Goal: Transaction & Acquisition: Purchase product/service

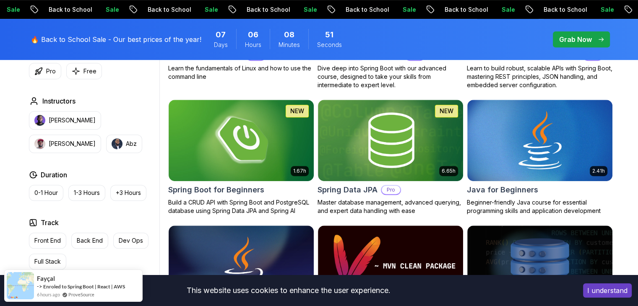
scroll to position [398, 0]
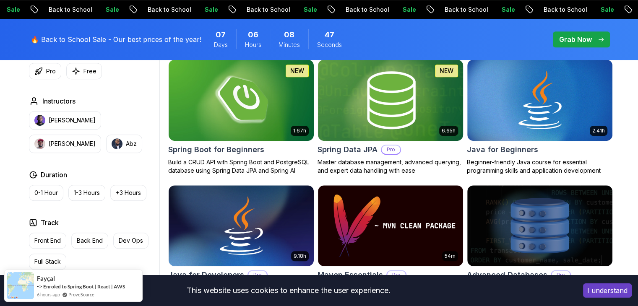
click at [386, 89] on img at bounding box center [390, 99] width 152 height 85
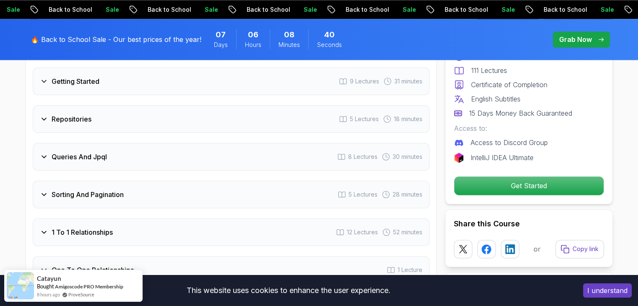
scroll to position [1258, 0]
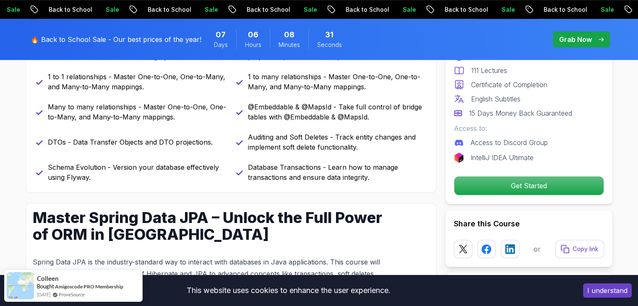
scroll to position [745, 0]
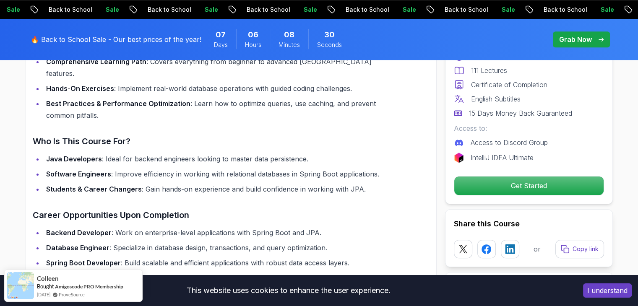
click at [618, 287] on button "I understand" at bounding box center [607, 290] width 49 height 14
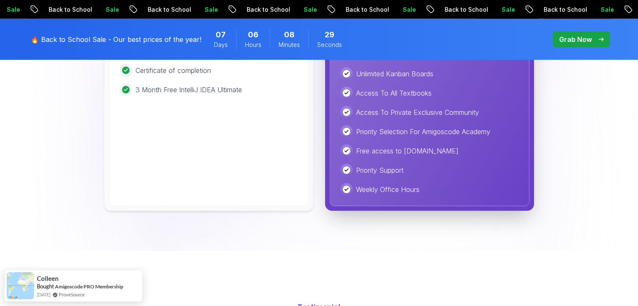
scroll to position [2040, 0]
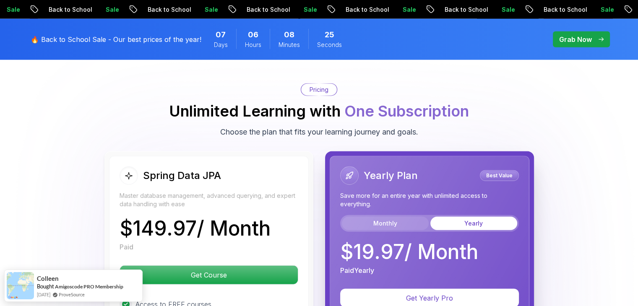
click at [350, 217] on button "Monthly" at bounding box center [385, 223] width 87 height 13
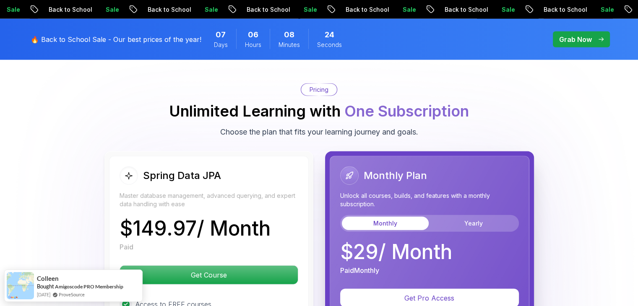
click at [453, 194] on div "Monthly Plan Unlock all courses, builds, and features with a monthly subscripti…" at bounding box center [429, 198] width 179 height 65
click at [457, 217] on button "Yearly" at bounding box center [473, 223] width 87 height 13
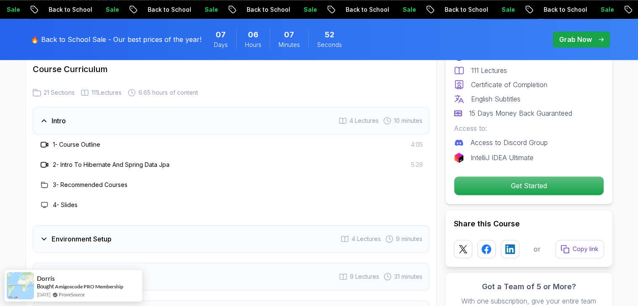
scroll to position [1022, 0]
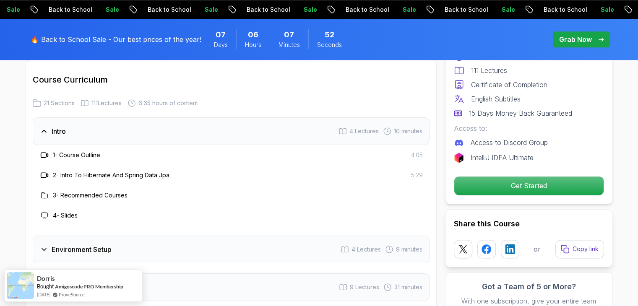
click at [200, 128] on div "Intro 4 Lectures 10 minutes" at bounding box center [231, 131] width 397 height 28
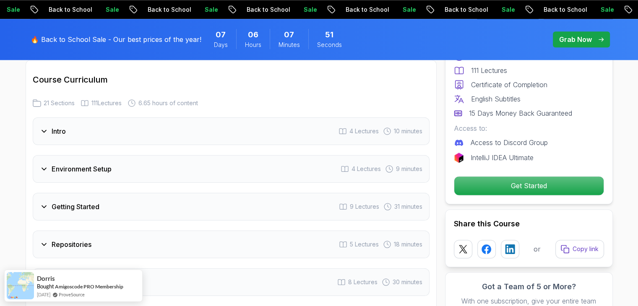
click at [174, 155] on div "Environment Setup 4 Lectures 9 minutes" at bounding box center [231, 169] width 397 height 28
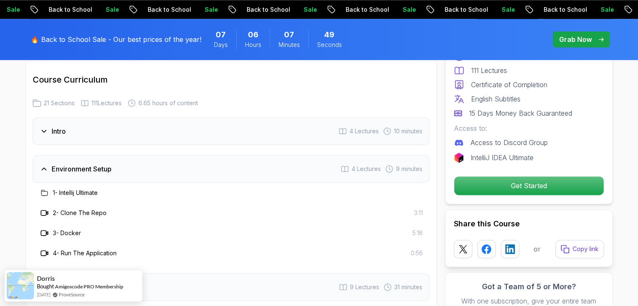
click at [174, 155] on div "Environment Setup 4 Lectures 9 minutes" at bounding box center [231, 169] width 397 height 28
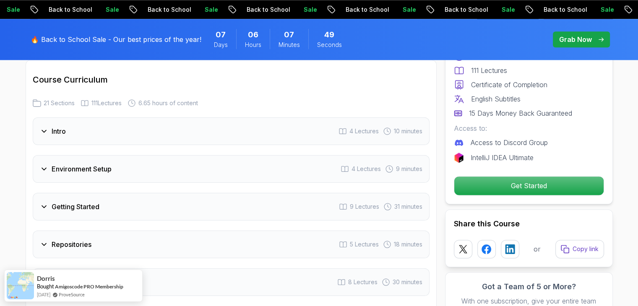
click at [136, 193] on div "Getting Started 9 Lectures 31 minutes" at bounding box center [231, 207] width 397 height 28
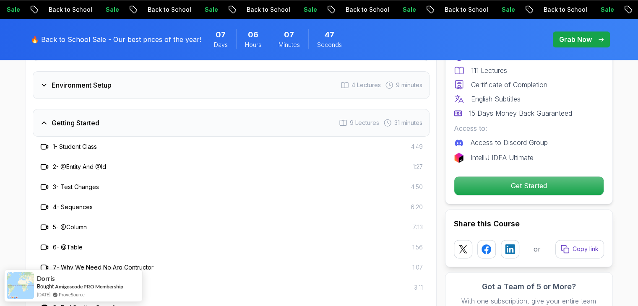
click at [169, 122] on div "Getting Started 9 Lectures 31 minutes" at bounding box center [231, 123] width 397 height 28
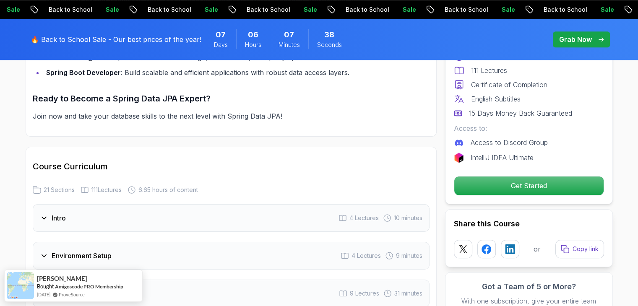
scroll to position [1202, 0]
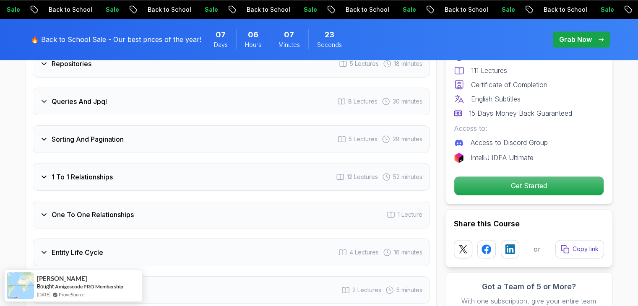
click at [218, 88] on div "Queries And Jpql 8 Lectures 30 minutes" at bounding box center [231, 102] width 397 height 28
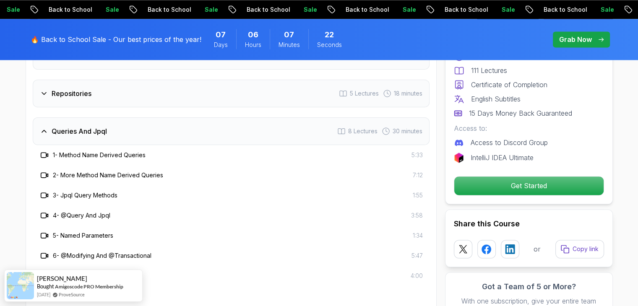
scroll to position [1119, 0]
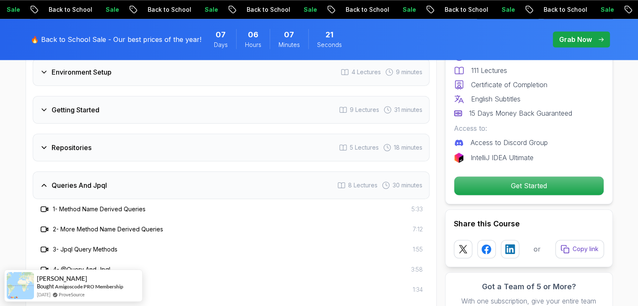
click at [202, 103] on div "Getting Started 9 Lectures 31 minutes" at bounding box center [231, 110] width 397 height 28
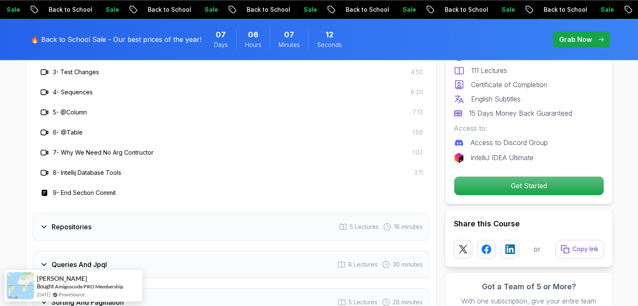
scroll to position [1244, 0]
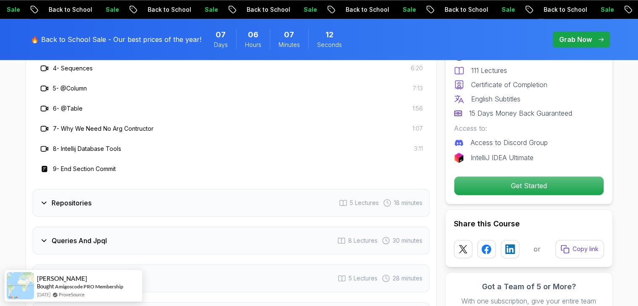
click at [173, 194] on div "Repositories 5 Lectures 18 minutes" at bounding box center [231, 203] width 397 height 28
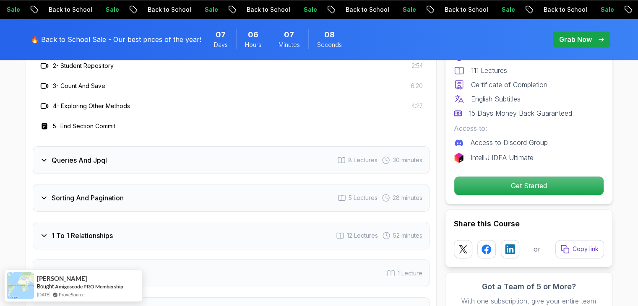
click at [164, 146] on div "Queries And Jpql 8 Lectures 30 minutes" at bounding box center [231, 160] width 397 height 28
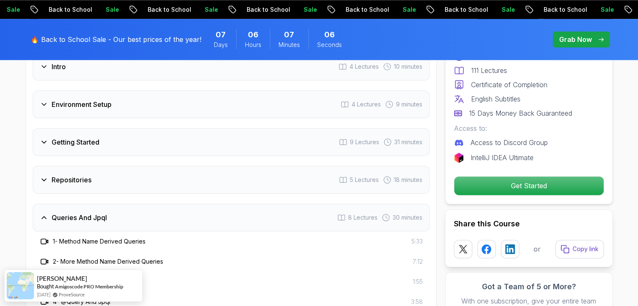
scroll to position [1077, 0]
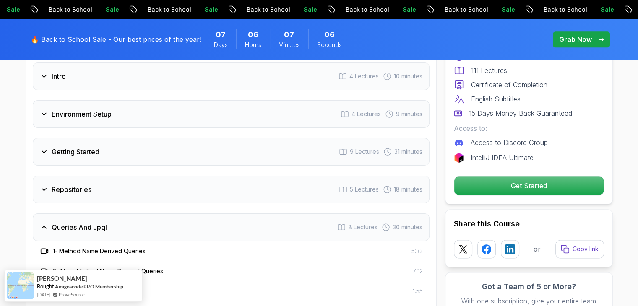
click at [136, 216] on div "Queries And Jpql 8 Lectures 30 minutes" at bounding box center [231, 227] width 397 height 28
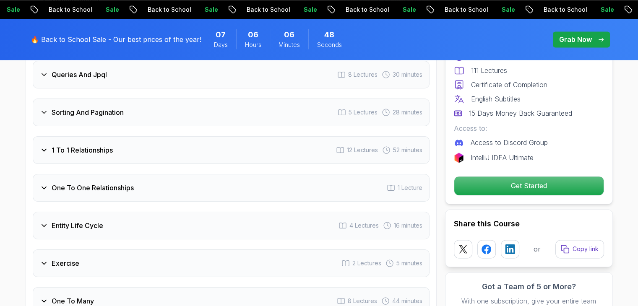
scroll to position [1235, 0]
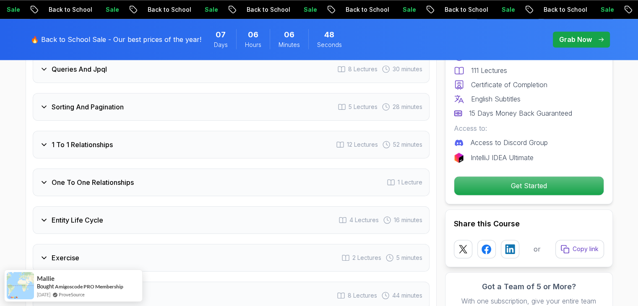
click at [296, 136] on div "1 To 1 Relationships 12 Lectures 52 minutes" at bounding box center [231, 145] width 397 height 28
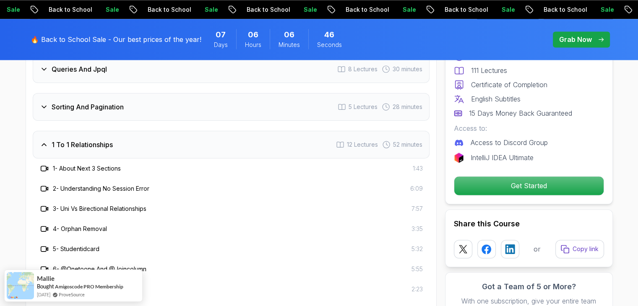
click at [296, 136] on div "1 To 1 Relationships 12 Lectures 52 minutes" at bounding box center [231, 145] width 397 height 28
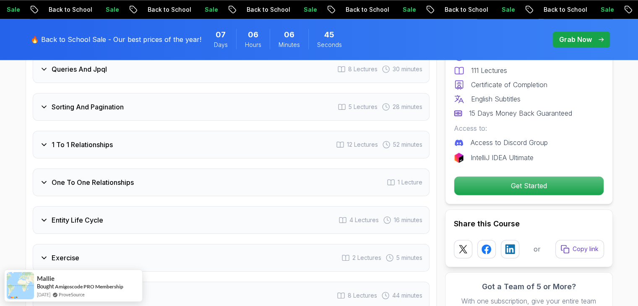
click at [278, 169] on div "One To One Relationships 1 Lecture" at bounding box center [231, 183] width 397 height 28
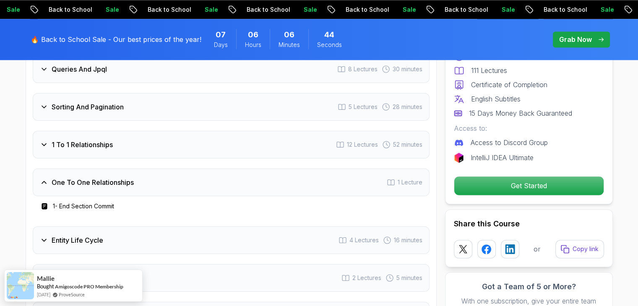
click at [278, 169] on div "One To One Relationships 1 Lecture" at bounding box center [231, 183] width 397 height 28
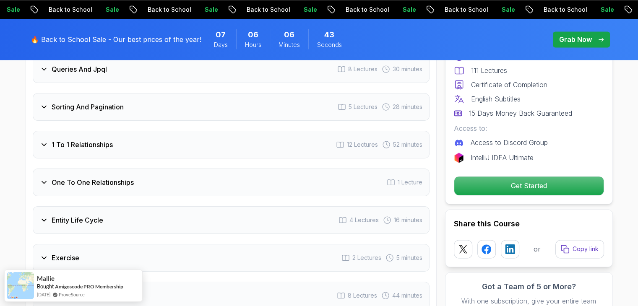
click at [222, 206] on div "Entity Life Cycle 4 Lectures 16 minutes" at bounding box center [231, 220] width 397 height 28
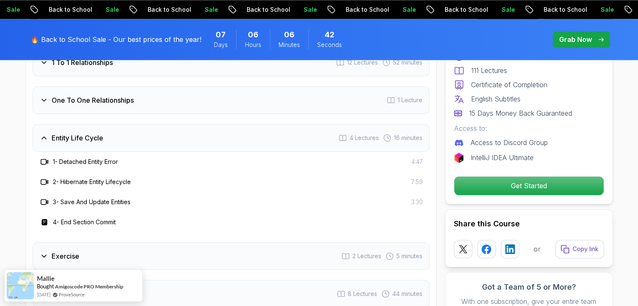
scroll to position [1319, 0]
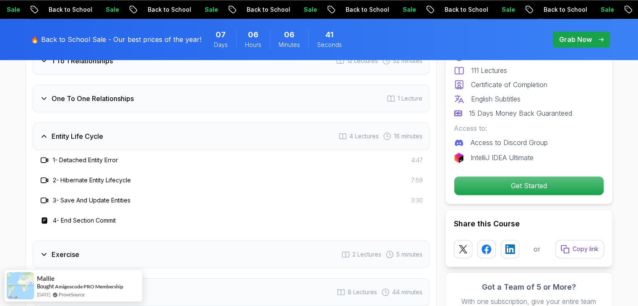
click at [209, 127] on div "Entity Life Cycle 4 Lectures 16 minutes" at bounding box center [231, 136] width 397 height 28
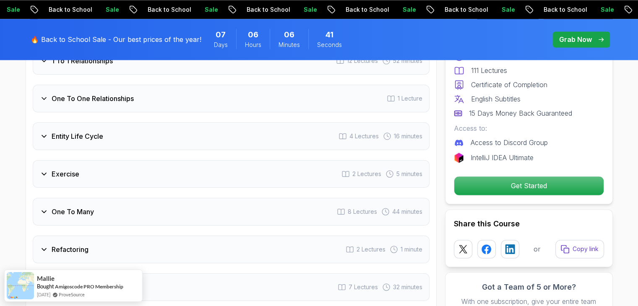
click at [186, 173] on div "Exercise 2 Lectures 5 minutes" at bounding box center [231, 174] width 397 height 28
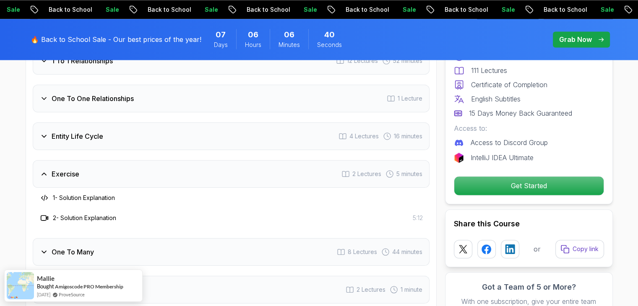
click at [190, 161] on div "Exercise 2 Lectures 5 minutes" at bounding box center [231, 174] width 397 height 28
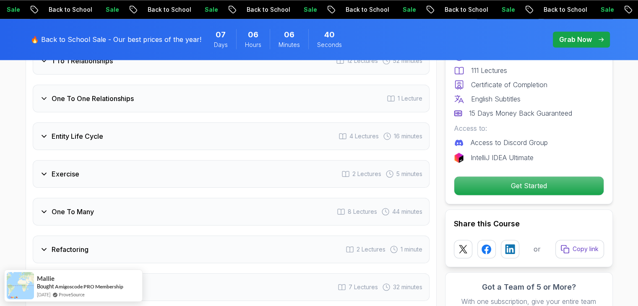
click at [186, 198] on div "One To Many 8 Lectures 44 minutes" at bounding box center [231, 212] width 397 height 28
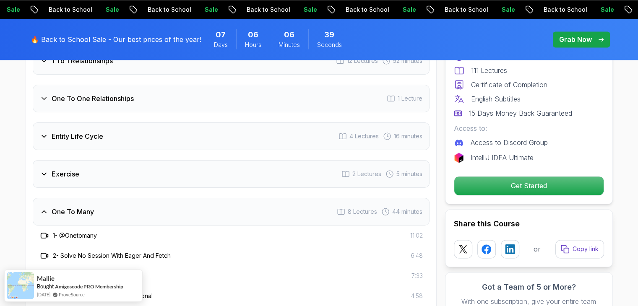
click at [187, 198] on div "One To Many 8 Lectures 44 minutes" at bounding box center [231, 212] width 397 height 28
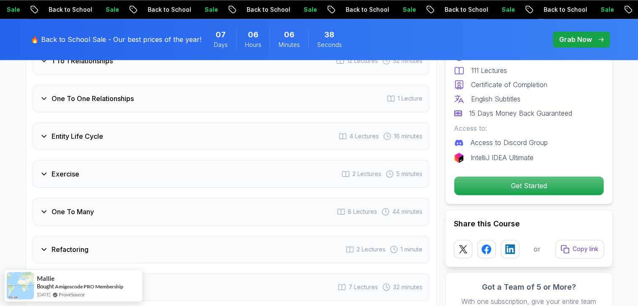
click at [158, 236] on div "Refactoring 2 Lectures 1 minute" at bounding box center [231, 250] width 397 height 28
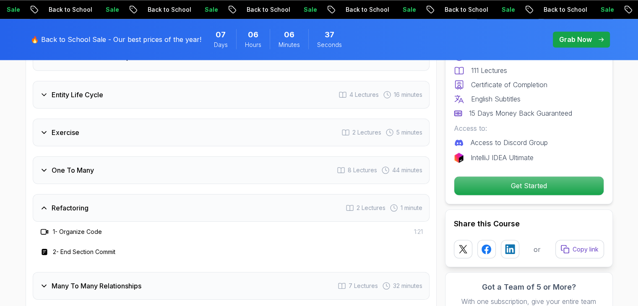
scroll to position [1360, 0]
click at [165, 194] on div "Refactoring 2 Lectures 1 minute" at bounding box center [231, 208] width 397 height 28
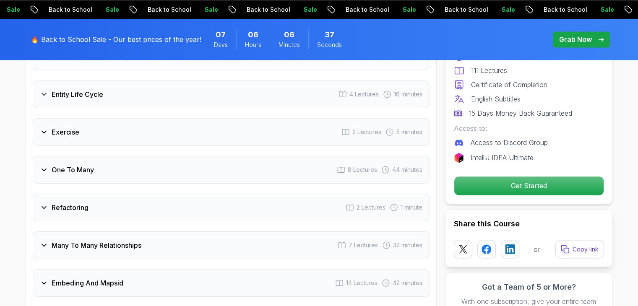
click at [161, 214] on div "Intro 4 Lectures 10 minutes Environment Setup 4 Lectures 9 minutes Getting Star…" at bounding box center [231, 170] width 397 height 782
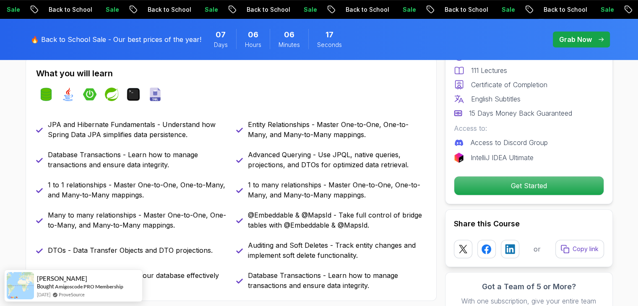
scroll to position [0, 0]
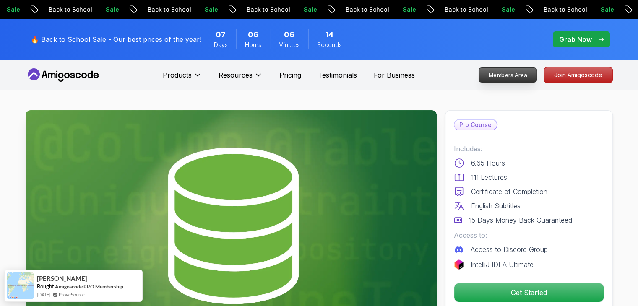
click at [524, 73] on p "Members Area" at bounding box center [507, 75] width 58 height 14
click at [42, 44] on p "🔥 Back to School Sale - Our best prices of the year!" at bounding box center [116, 39] width 171 height 10
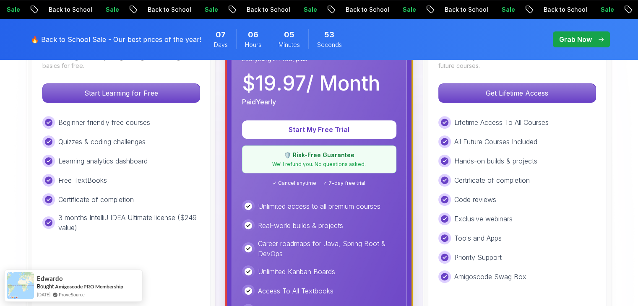
scroll to position [261, 0]
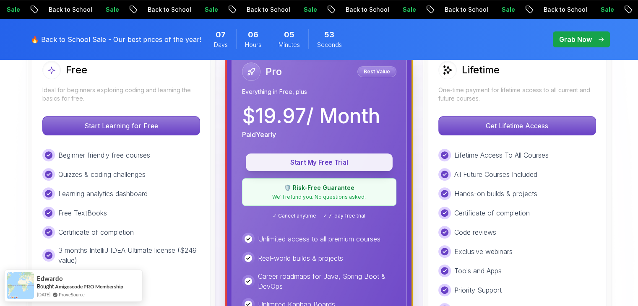
click at [328, 166] on p "Start My Free Trial" at bounding box center [318, 163] width 127 height 10
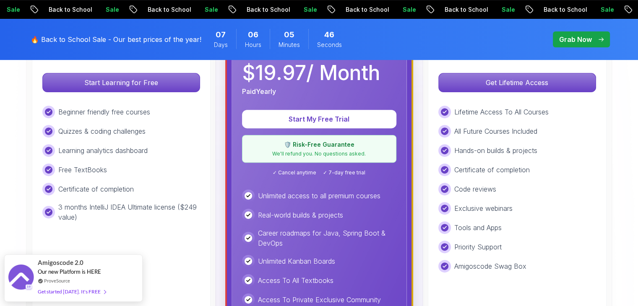
scroll to position [303, 0]
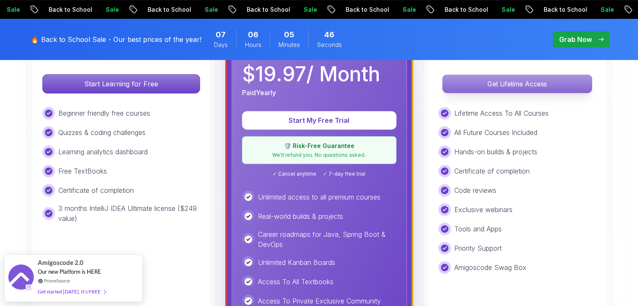
click at [508, 90] on p "Get Lifetime Access" at bounding box center [516, 84] width 149 height 18
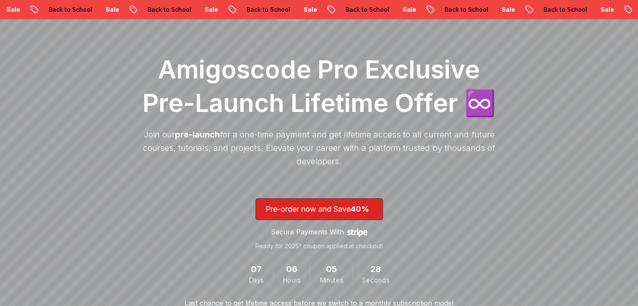
scroll to position [126, 0]
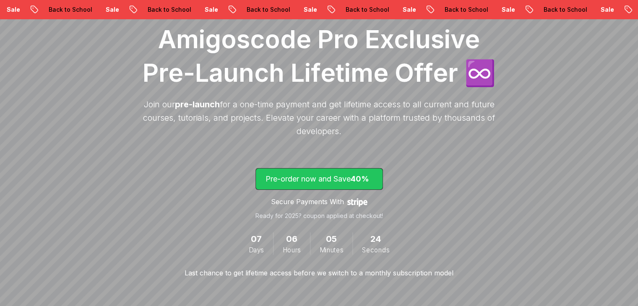
drag, startPoint x: 247, startPoint y: 174, endPoint x: 263, endPoint y: 174, distance: 15.9
click at [247, 174] on div "Demo Amigoscode 2.0 Amigoscode Pro Exclusive Pre-Launch Lifetime Offer ♾️ Join …" at bounding box center [319, 127] width 361 height 301
click at [270, 175] on p "Pre-order now and Save 40%" at bounding box center [318, 179] width 107 height 12
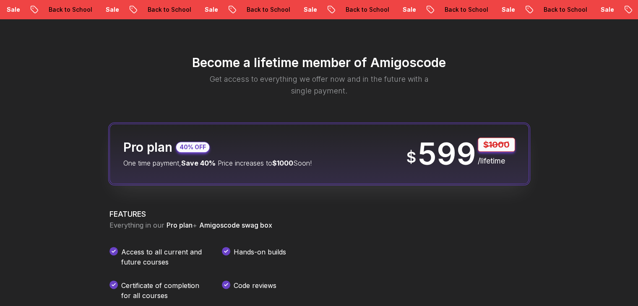
scroll to position [987, 0]
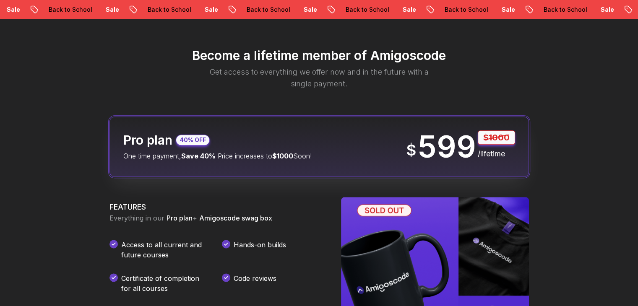
click at [273, 144] on div "Pro plan 40% OFF One time payment, Save 40% Price increases to $1000 Soon!" at bounding box center [217, 146] width 188 height 29
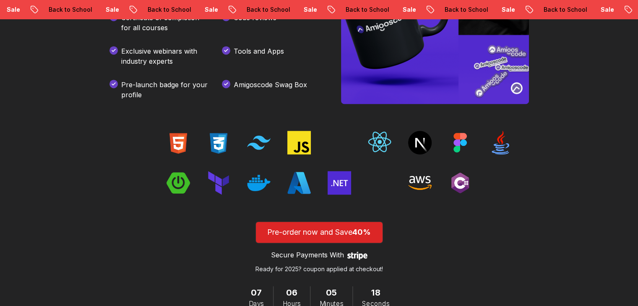
scroll to position [1280, 0]
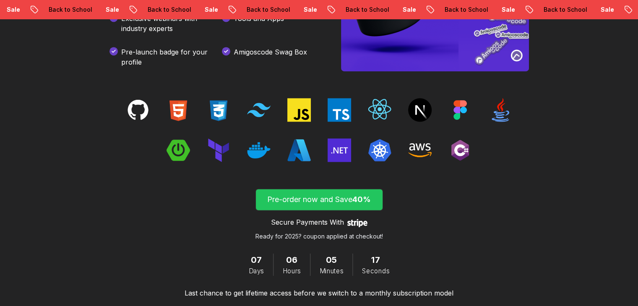
click at [364, 202] on span "40%" at bounding box center [361, 199] width 18 height 9
